Goal: Transaction & Acquisition: Purchase product/service

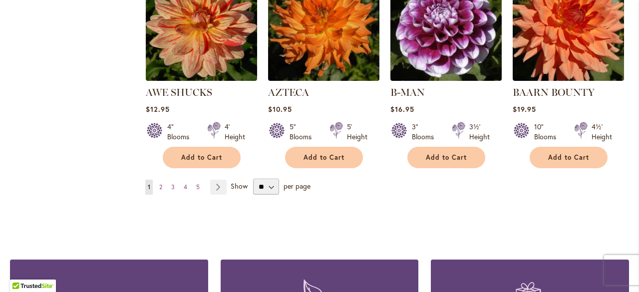
scroll to position [891, 0]
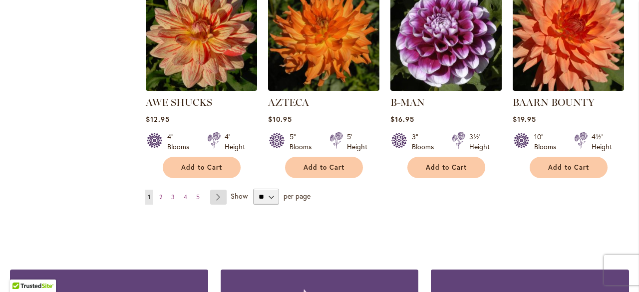
click at [219, 190] on link "Page Next" at bounding box center [218, 197] width 16 height 15
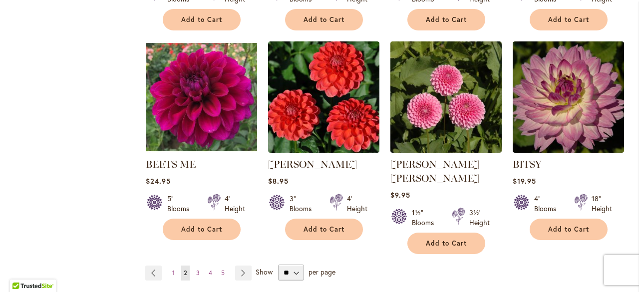
scroll to position [831, 0]
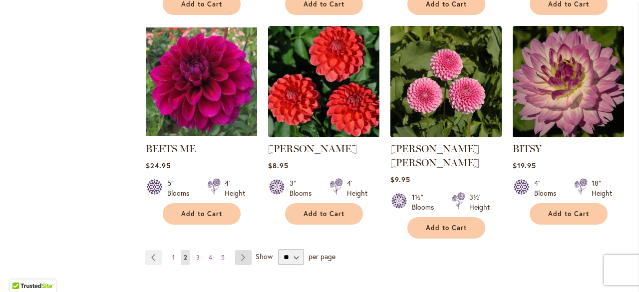
click at [242, 250] on link "Page Next" at bounding box center [243, 257] width 16 height 15
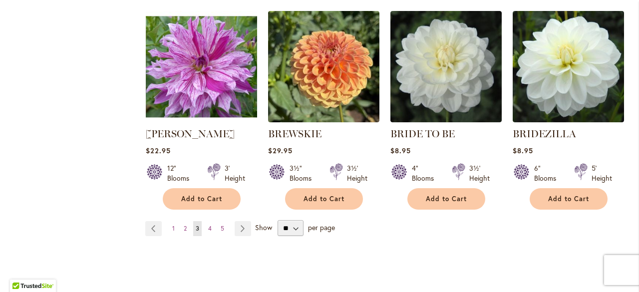
scroll to position [857, 0]
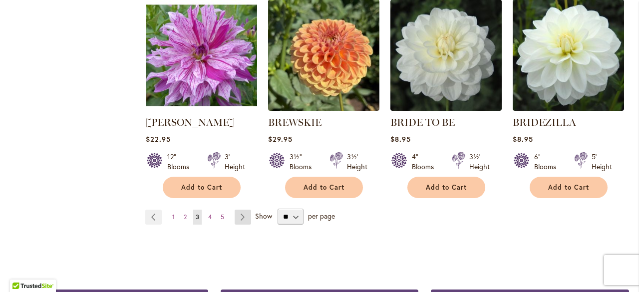
click at [239, 219] on link "Page Next" at bounding box center [243, 217] width 16 height 15
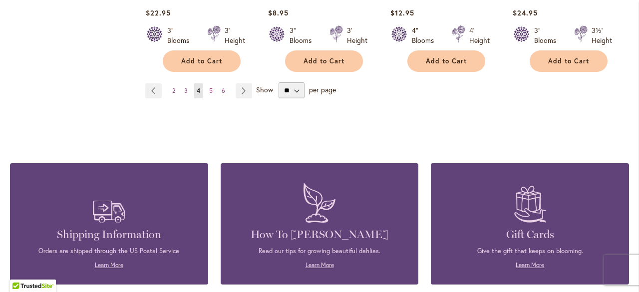
scroll to position [1011, 0]
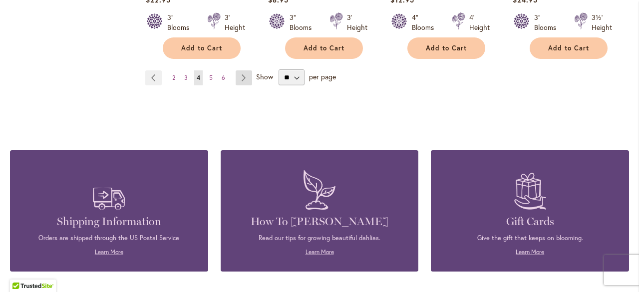
click at [242, 79] on link "Page Next" at bounding box center [244, 77] width 16 height 15
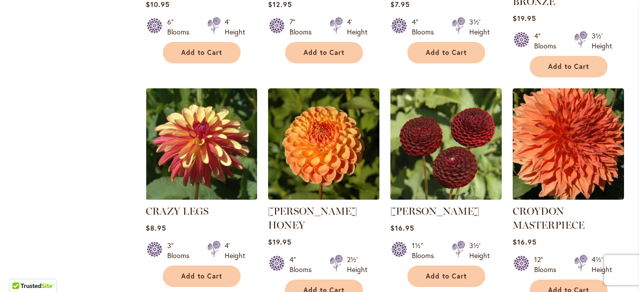
scroll to position [830, 0]
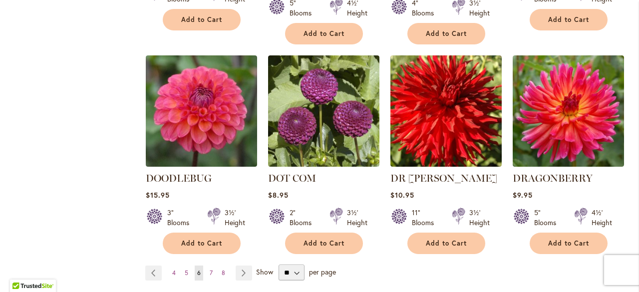
scroll to position [844, 0]
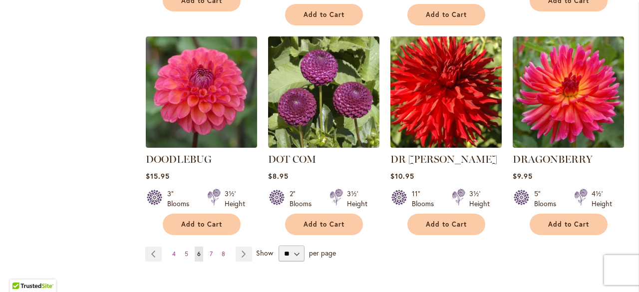
click at [246, 247] on link "Page Next" at bounding box center [244, 254] width 16 height 15
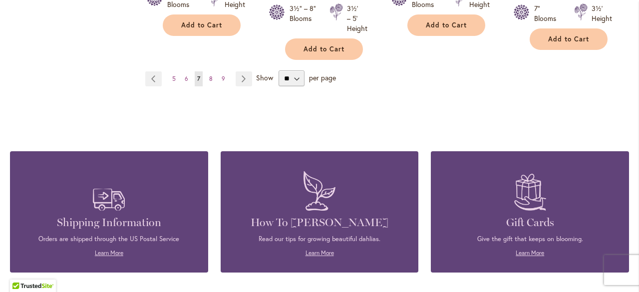
scroll to position [1030, 0]
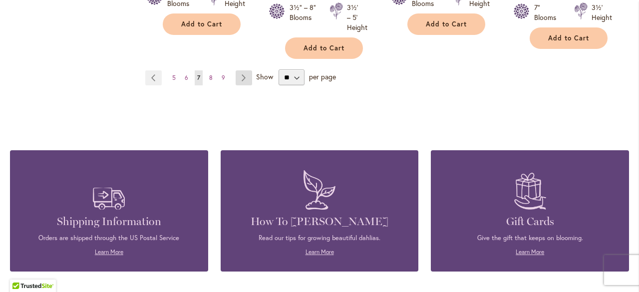
click at [239, 73] on link "Page Next" at bounding box center [244, 77] width 16 height 15
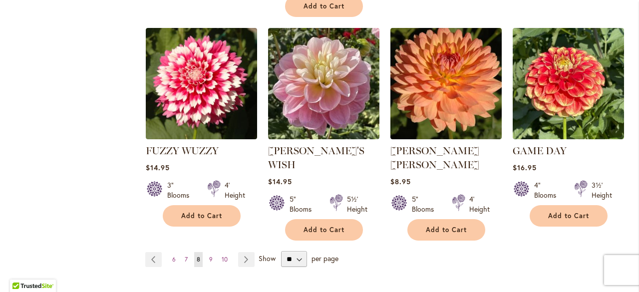
scroll to position [857, 0]
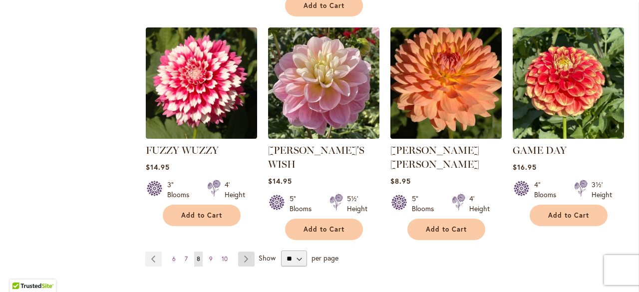
click at [245, 252] on link "Page Next" at bounding box center [246, 259] width 16 height 15
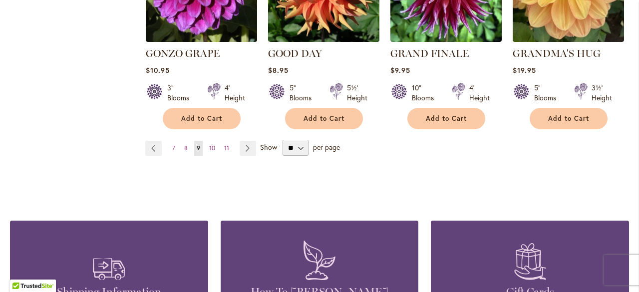
scroll to position [971, 0]
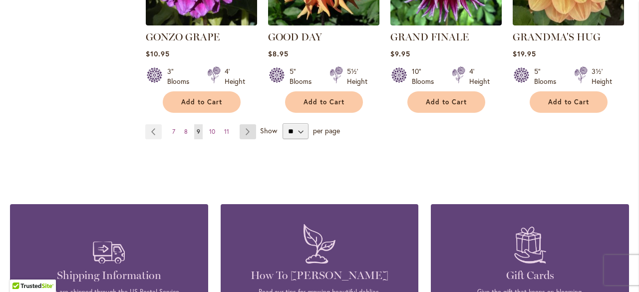
click at [247, 124] on link "Page Next" at bounding box center [248, 131] width 16 height 15
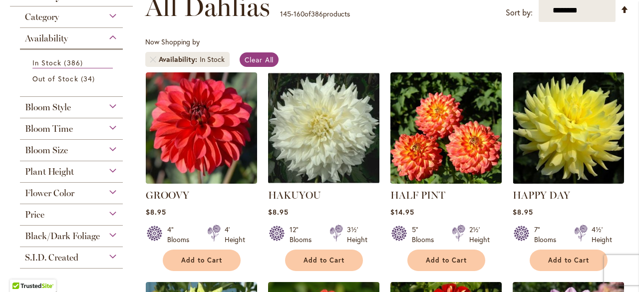
scroll to position [220, 0]
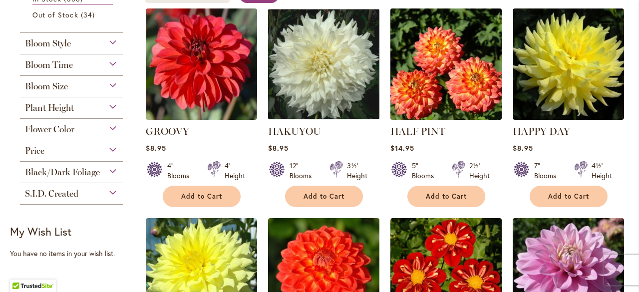
click at [443, 88] on img at bounding box center [445, 63] width 117 height 117
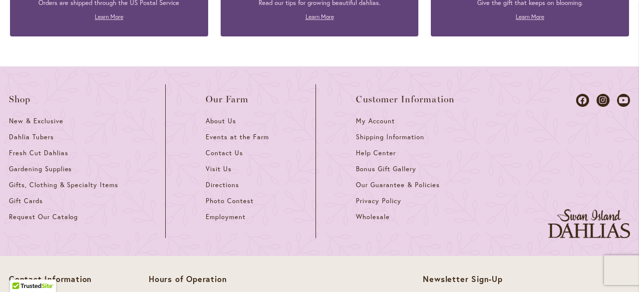
scroll to position [1657, 0]
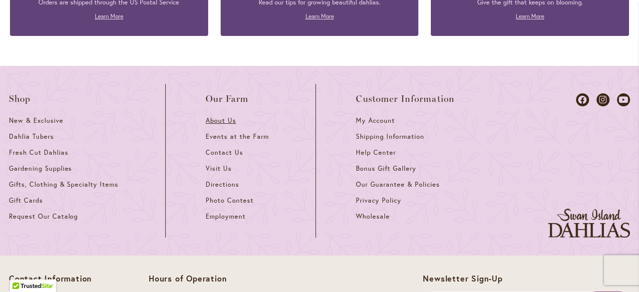
click at [218, 121] on span "About Us" at bounding box center [221, 120] width 30 height 8
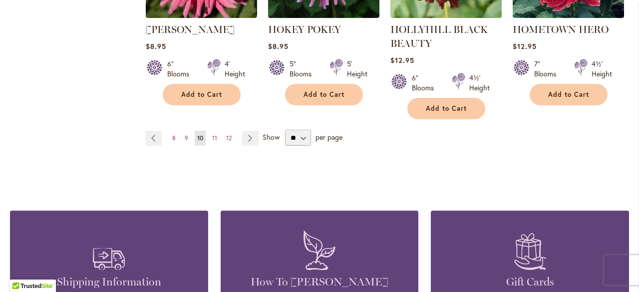
scroll to position [997, 0]
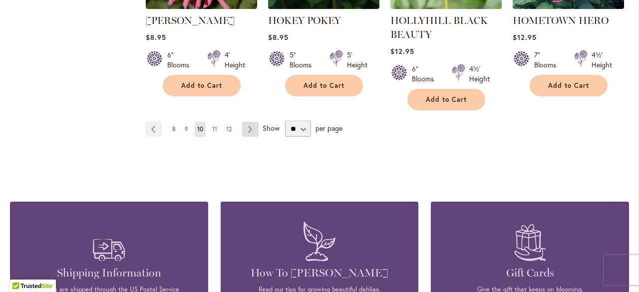
click at [250, 128] on link "Page Next" at bounding box center [250, 129] width 16 height 15
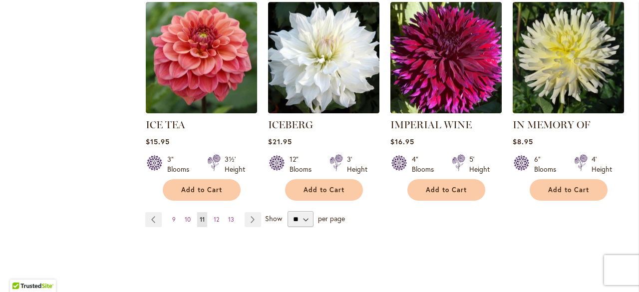
scroll to position [884, 0]
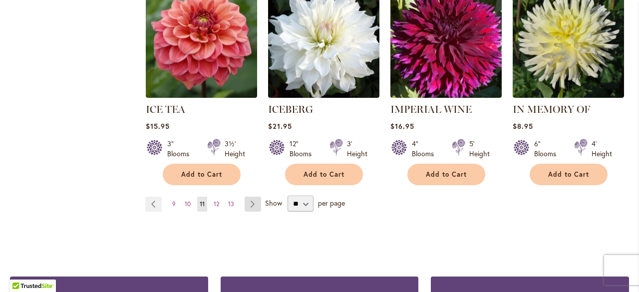
click at [253, 197] on link "Page Next" at bounding box center [253, 204] width 16 height 15
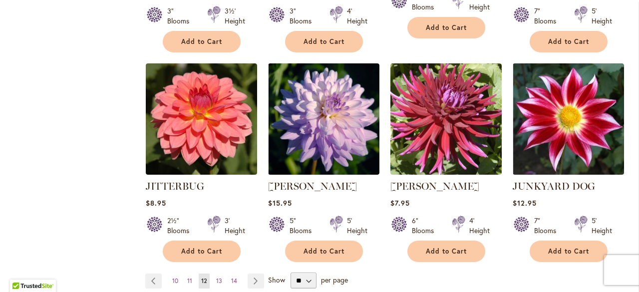
scroll to position [824, 0]
